Goal: Transaction & Acquisition: Book appointment/travel/reservation

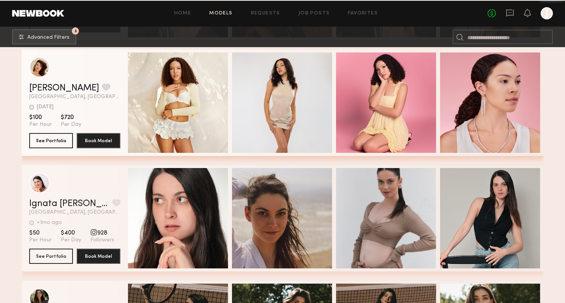
scroll to position [33385, 0]
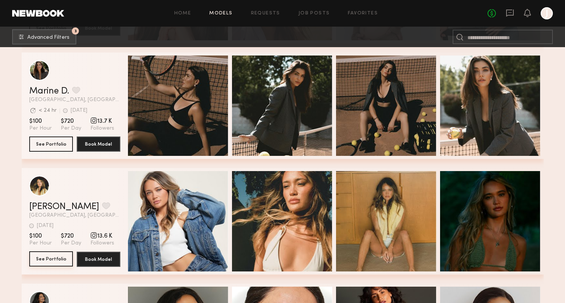
click at [48, 258] on button "See Portfolio" at bounding box center [51, 258] width 44 height 15
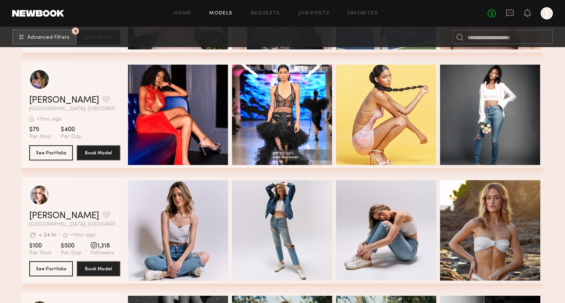
scroll to position [34259, 0]
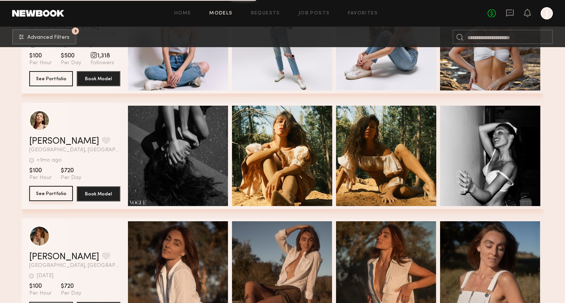
click at [50, 201] on button "See Portfolio" at bounding box center [51, 193] width 44 height 15
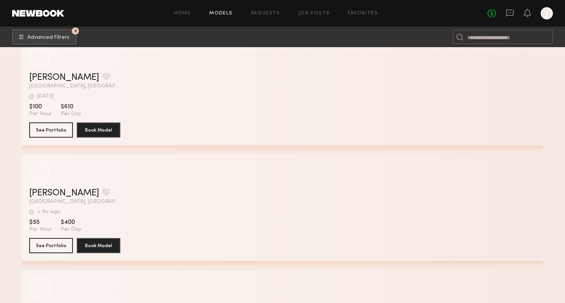
scroll to position [37906, 0]
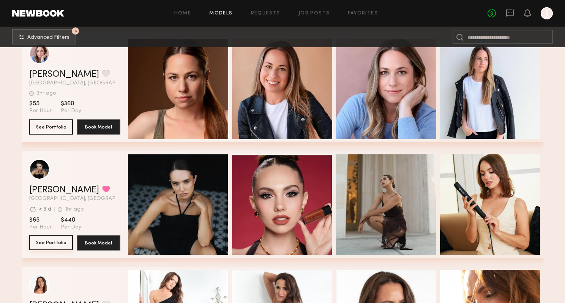
click at [51, 244] on button "See Portfolio" at bounding box center [51, 242] width 44 height 15
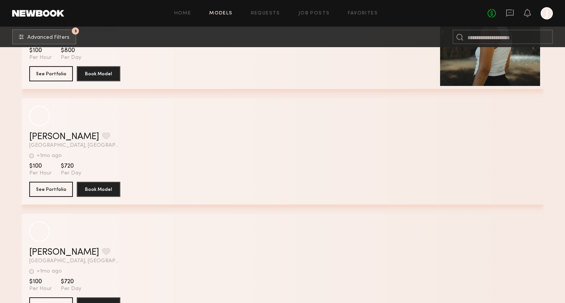
scroll to position [43808, 0]
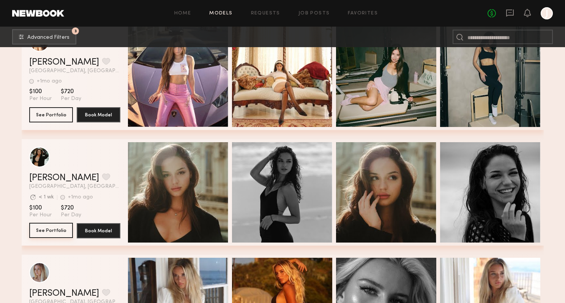
click at [53, 232] on button "See Portfolio" at bounding box center [51, 230] width 44 height 15
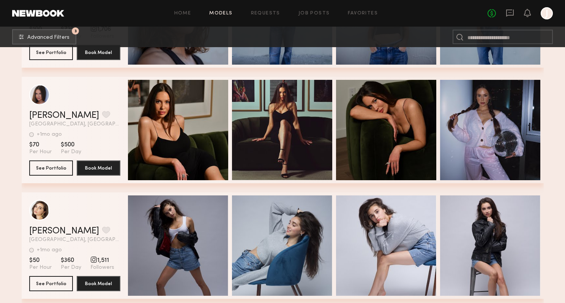
scroll to position [50529, 0]
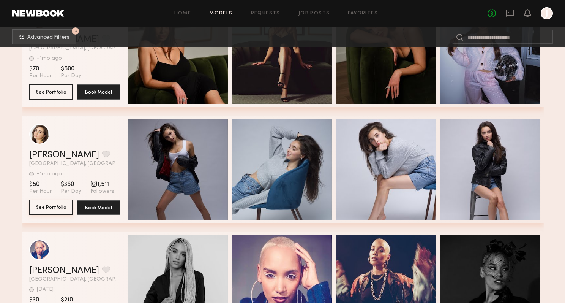
click at [48, 209] on button "See Portfolio" at bounding box center [51, 206] width 44 height 15
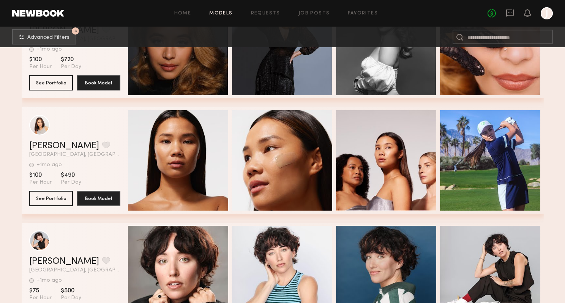
scroll to position [54231, 0]
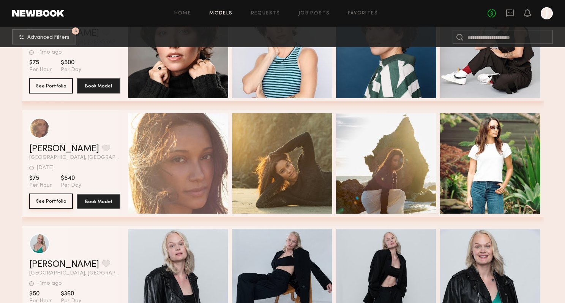
click at [42, 205] on button "See Portfolio" at bounding box center [51, 200] width 44 height 15
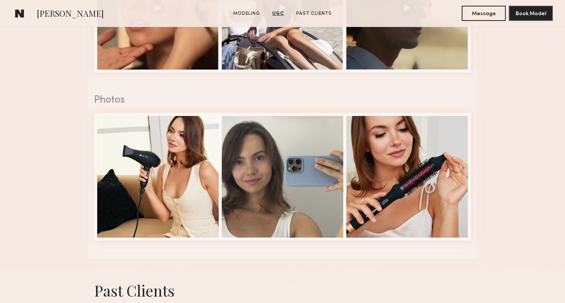
scroll to position [1359, 0]
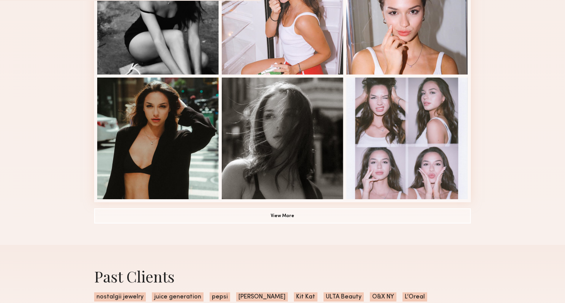
scroll to position [550, 0]
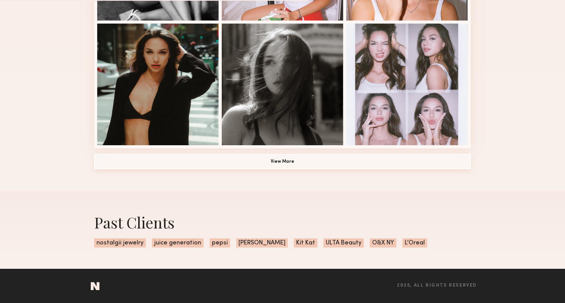
click at [197, 163] on button "View More" at bounding box center [282, 161] width 377 height 15
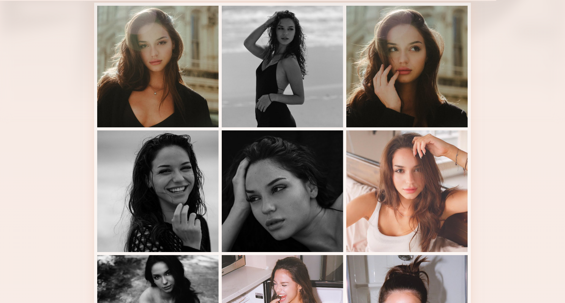
scroll to position [0, 0]
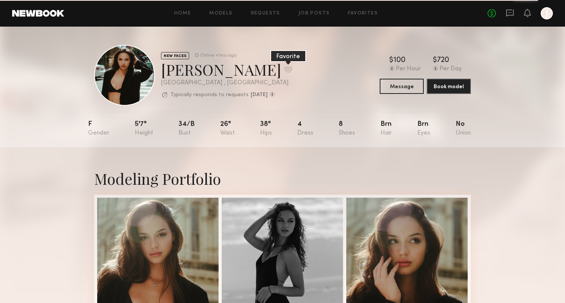
click at [285, 69] on button at bounding box center [289, 69] width 8 height 7
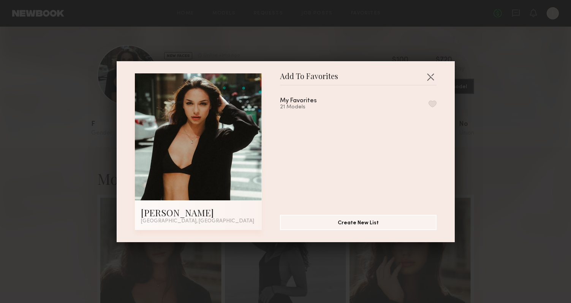
click at [377, 103] on div "My Favorites 21 Models" at bounding box center [358, 104] width 157 height 13
click at [429, 104] on button "button" at bounding box center [433, 103] width 8 height 7
click at [428, 79] on button "button" at bounding box center [430, 77] width 12 height 12
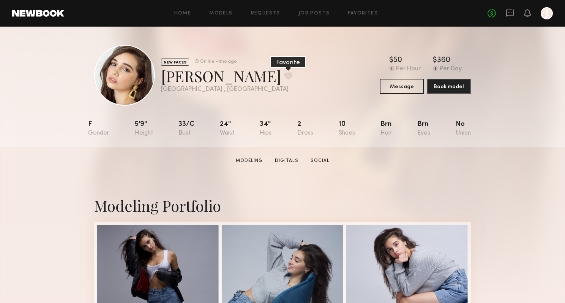
click at [285, 72] on button at bounding box center [289, 75] width 8 height 7
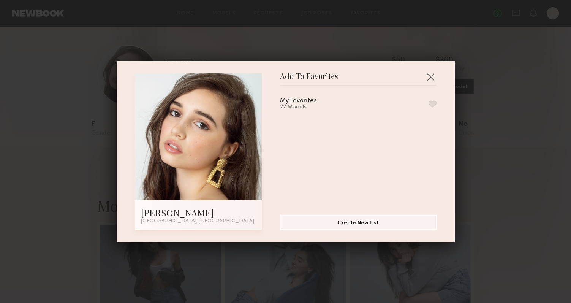
click at [429, 101] on button "button" at bounding box center [433, 103] width 8 height 7
click at [428, 79] on button "button" at bounding box center [430, 77] width 12 height 12
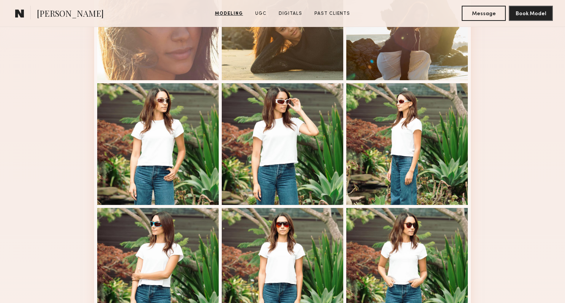
scroll to position [456, 0]
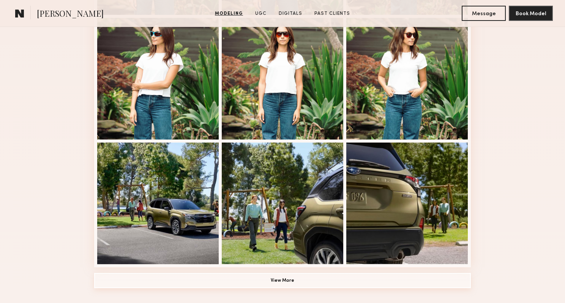
click at [272, 286] on button "View More" at bounding box center [282, 280] width 377 height 15
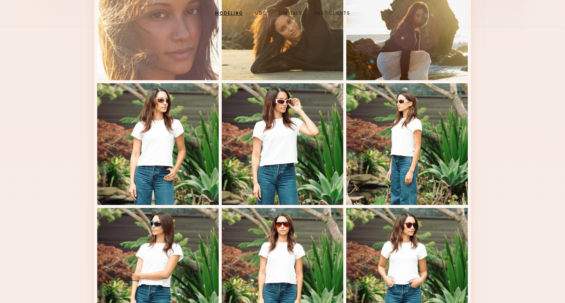
scroll to position [0, 0]
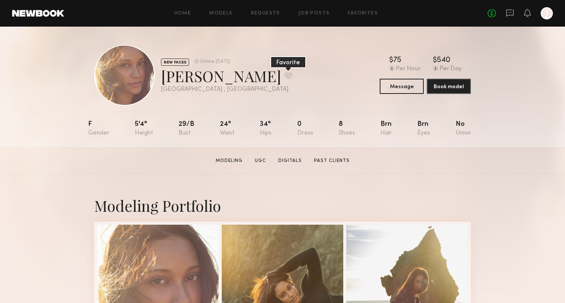
click at [285, 74] on button at bounding box center [289, 75] width 8 height 7
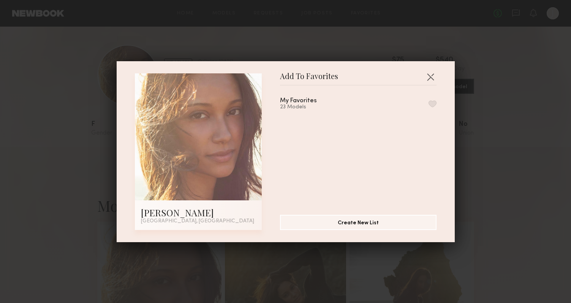
click at [429, 105] on button "button" at bounding box center [433, 103] width 8 height 7
click at [427, 74] on button "button" at bounding box center [430, 77] width 12 height 12
